Goal: Answer question/provide support

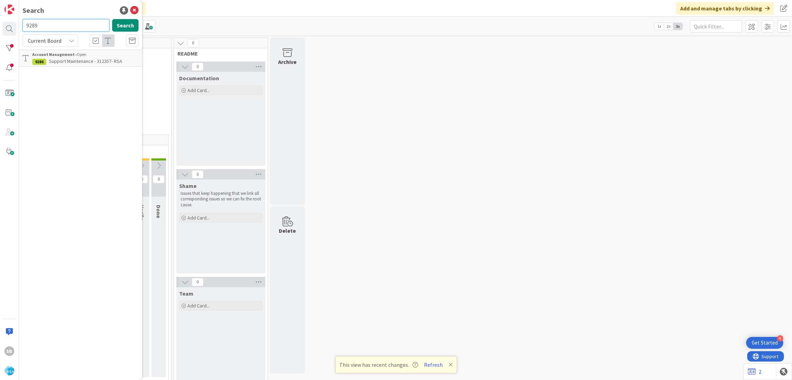
type input "9289"
click at [85, 65] on p "Support Defect- 312196- County Fair SD- [GEOGRAPHIC_DATA]" at bounding box center [85, 65] width 106 height 15
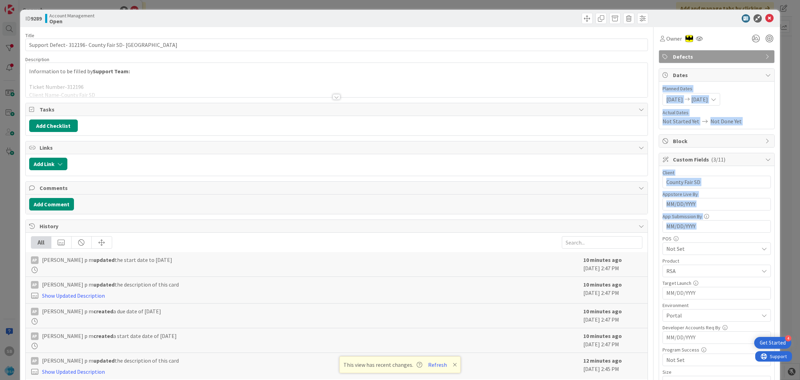
drag, startPoint x: 761, startPoint y: 135, endPoint x: 794, endPoint y: 233, distance: 103.6
click at [792, 233] on div "ID 9289 Account Management Open Title 43 / 128 Support Defect- 312196- County F…" at bounding box center [400, 190] width 800 height 380
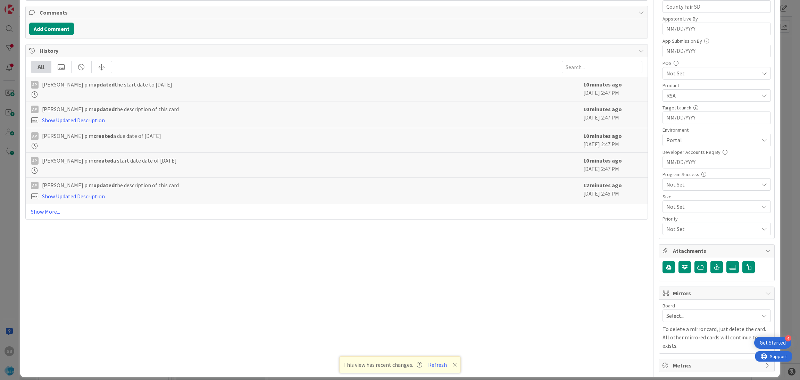
click at [714, 315] on span "Select..." at bounding box center [710, 316] width 89 height 10
click at [676, 357] on span "Software Development" at bounding box center [721, 361] width 92 height 10
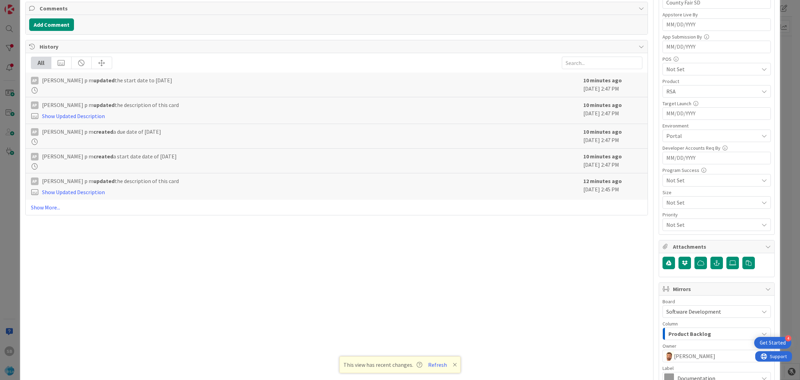
scroll to position [258, 0]
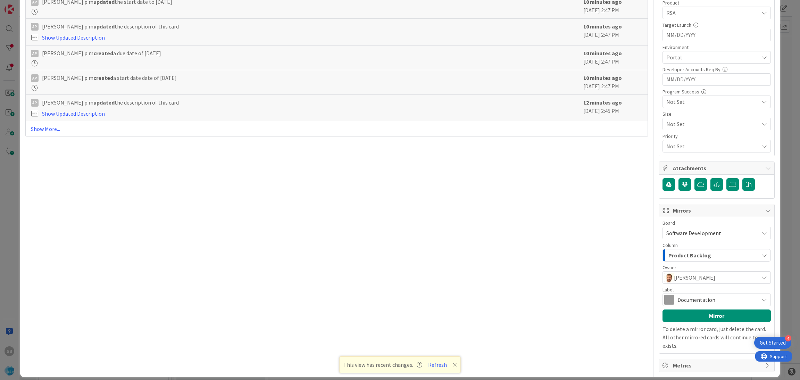
click at [710, 298] on span "Documentation" at bounding box center [716, 300] width 78 height 10
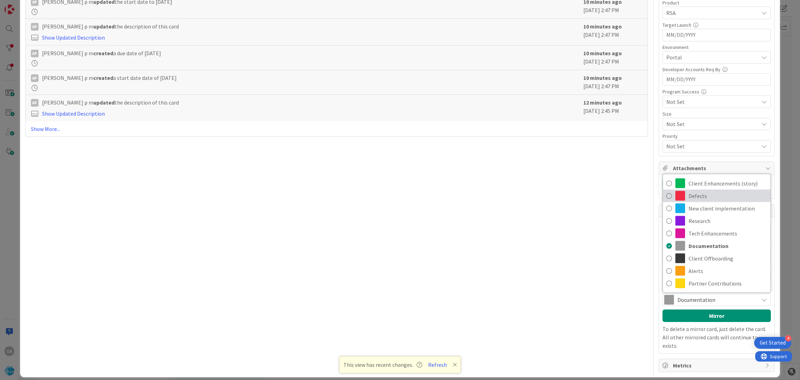
click at [708, 198] on span "Defects" at bounding box center [728, 196] width 78 height 10
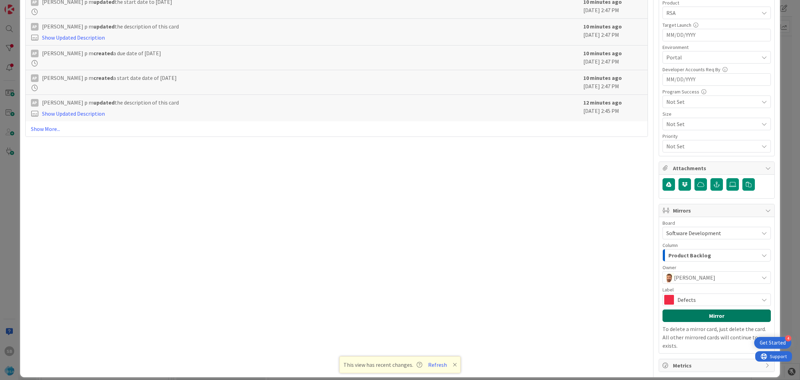
click at [713, 314] on button "Mirror" at bounding box center [717, 315] width 108 height 13
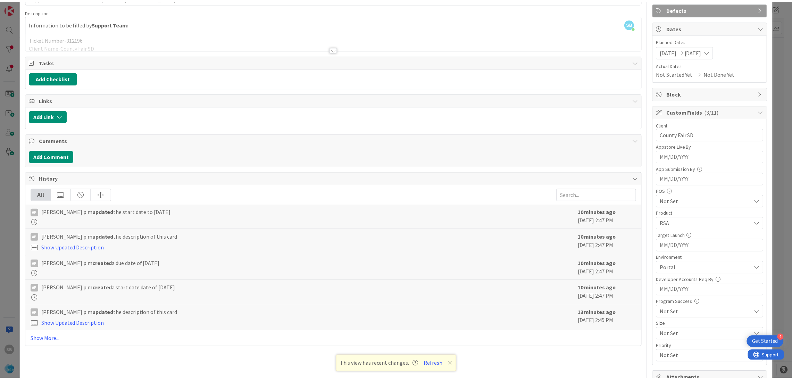
scroll to position [0, 0]
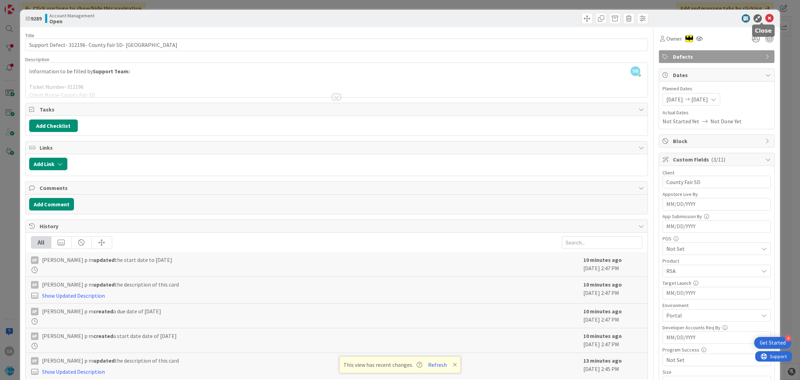
click at [765, 16] on icon at bounding box center [769, 18] width 8 height 8
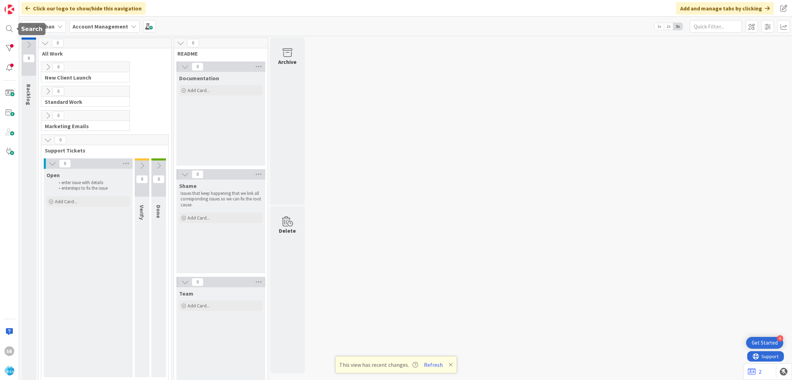
click at [0, 23] on div "SB" at bounding box center [9, 190] width 19 height 380
click at [5, 27] on div at bounding box center [9, 29] width 14 height 14
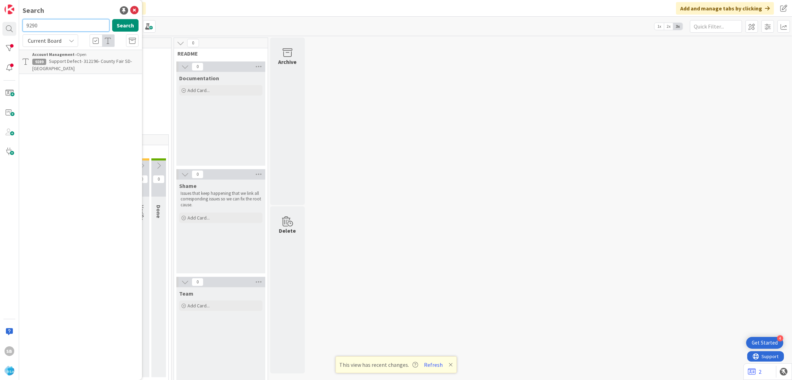
type input "9290"
click at [75, 50] on link "Account Management › Open 9290 Support Maintenance - 312707-[PERSON_NAME] Drug-…" at bounding box center [80, 62] width 123 height 24
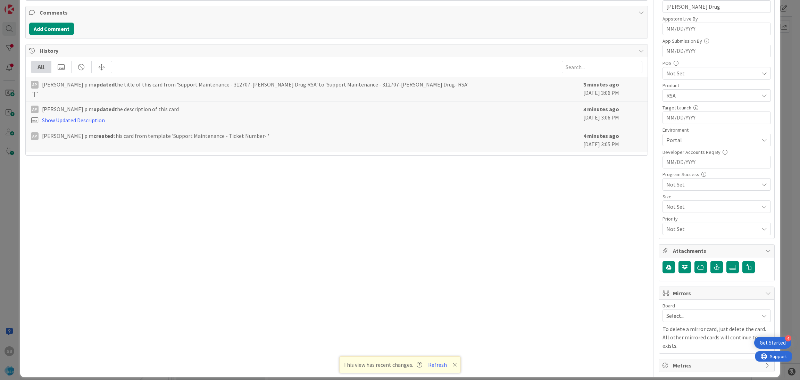
click at [698, 317] on span "Select..." at bounding box center [710, 316] width 89 height 10
click at [686, 364] on span "Software Development" at bounding box center [721, 361] width 92 height 10
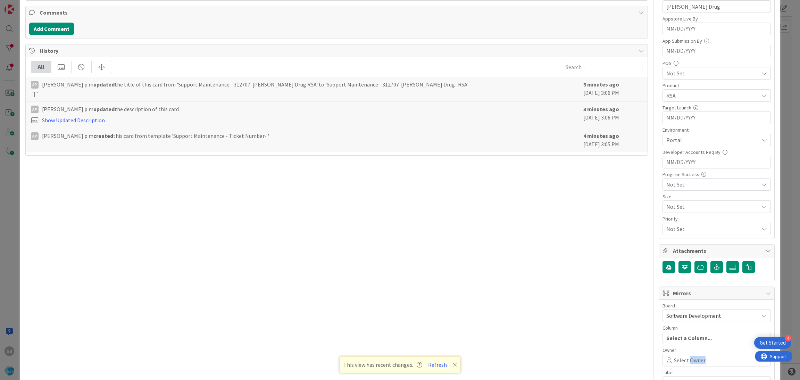
click at [686, 364] on span "Select Owner" at bounding box center [690, 360] width 32 height 8
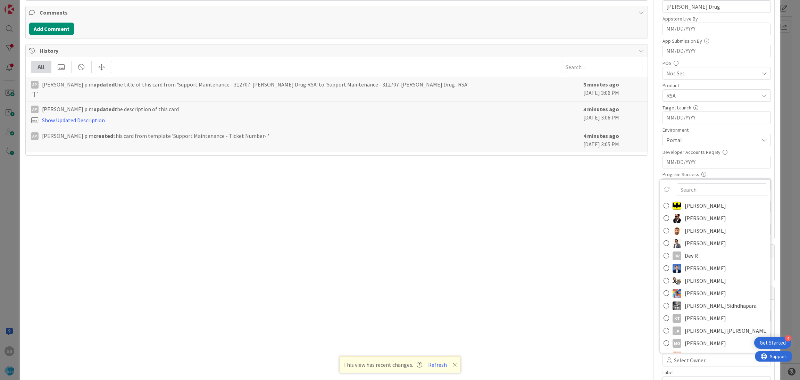
scroll to position [180, 0]
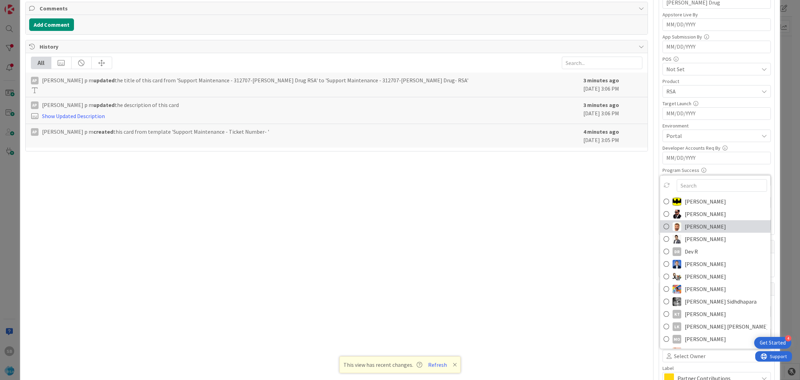
click at [692, 225] on span "[PERSON_NAME]" at bounding box center [705, 226] width 41 height 10
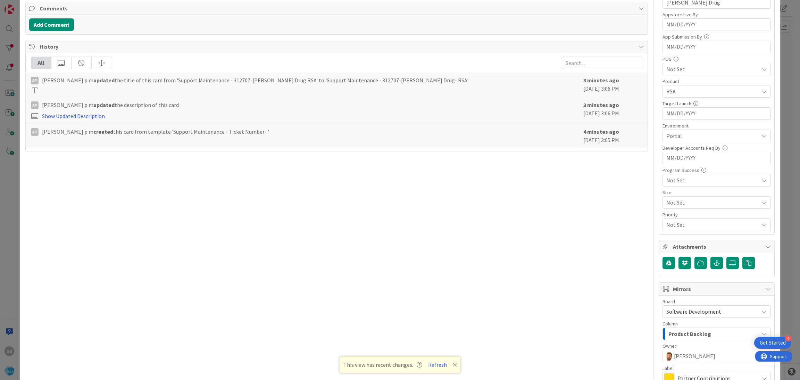
scroll to position [258, 0]
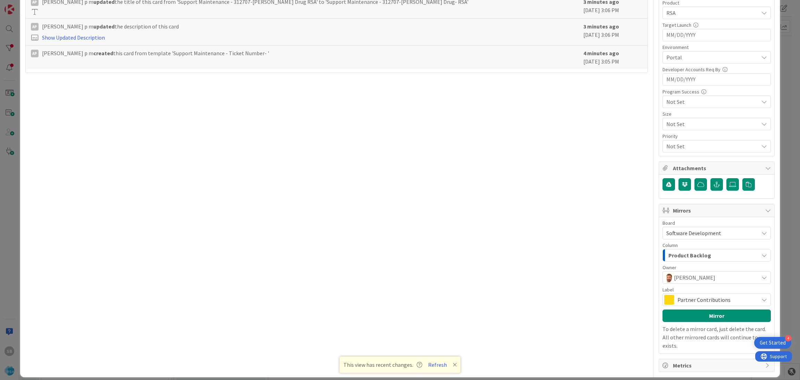
click at [745, 299] on span "Partner Contributions" at bounding box center [716, 300] width 78 height 10
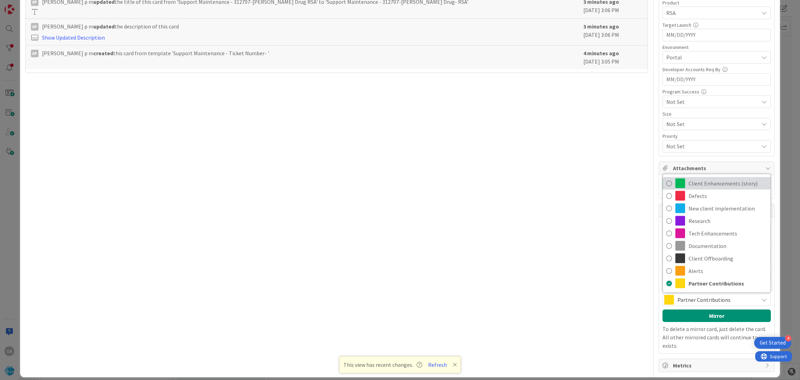
click at [705, 190] on link "Client Enhancements (story)" at bounding box center [717, 183] width 108 height 13
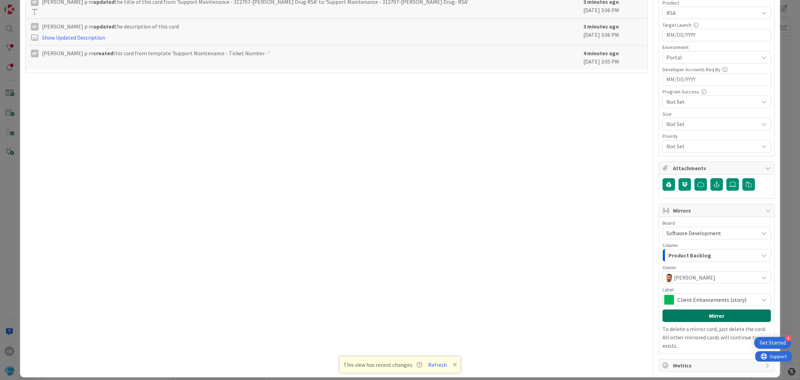
click at [708, 316] on button "Mirror" at bounding box center [717, 315] width 108 height 13
